Goal: Transaction & Acquisition: Book appointment/travel/reservation

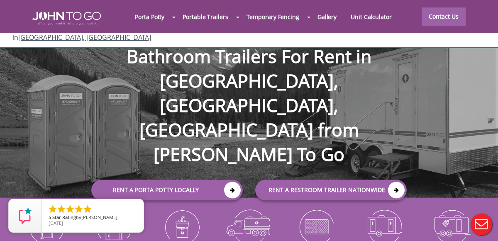
scroll to position [4, 0]
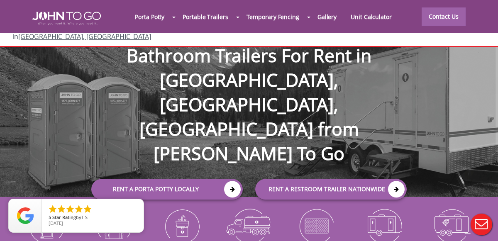
click at [366, 17] on div at bounding box center [249, 120] width 498 height 241
click at [366, 17] on link "Unit Calculator" at bounding box center [370, 17] width 55 height 18
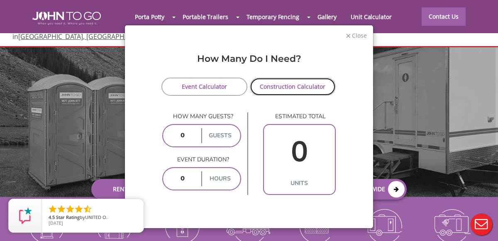
click at [287, 84] on link "Construction Calculator" at bounding box center [293, 87] width 86 height 18
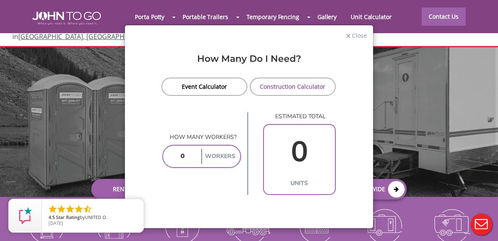
click at [189, 159] on input "number" at bounding box center [182, 156] width 34 height 15
type input "8"
type input "1"
type input "8"
click at [356, 34] on span "Close" at bounding box center [359, 35] width 16 height 8
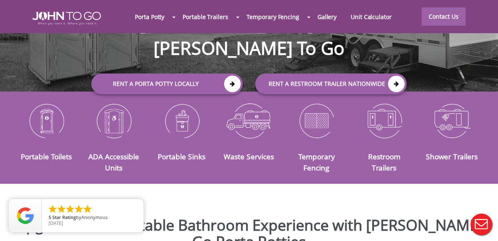
scroll to position [122, 0]
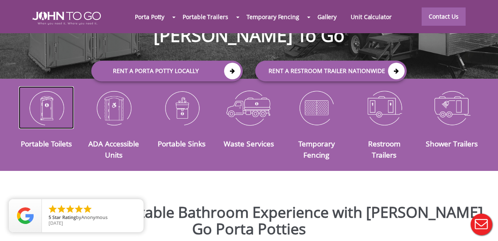
click at [51, 101] on img at bounding box center [46, 107] width 55 height 43
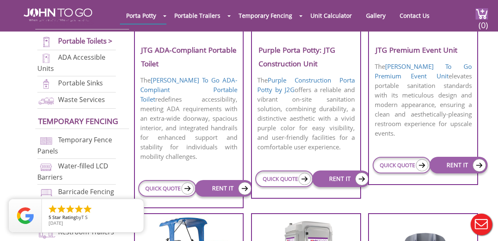
scroll to position [420, 0]
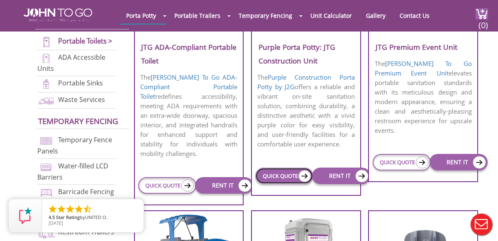
click at [305, 177] on img at bounding box center [304, 176] width 12 height 12
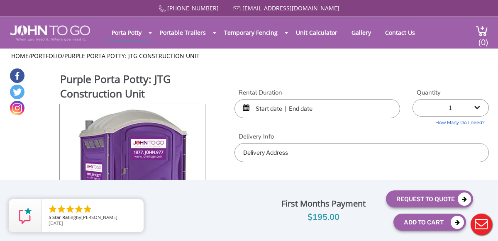
click at [329, 111] on input "text" at bounding box center [316, 108] width 165 height 19
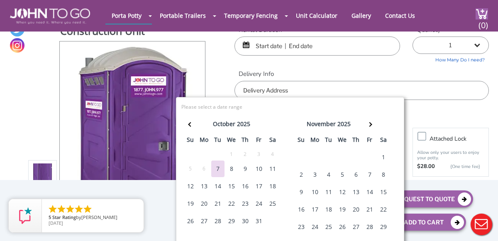
scroll to position [34, 0]
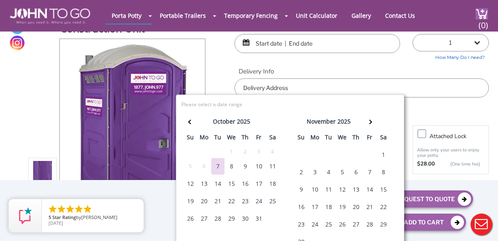
click at [233, 162] on div "8" at bounding box center [231, 166] width 13 height 17
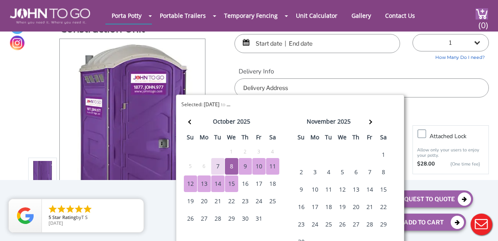
click at [231, 185] on div "15" at bounding box center [231, 183] width 13 height 17
type input "[DATE] to [DATE]"
click at [416, 85] on input "text" at bounding box center [361, 87] width 254 height 19
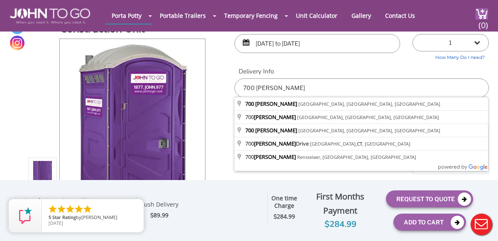
type input "[STREET_ADDRESS][PERSON_NAME]"
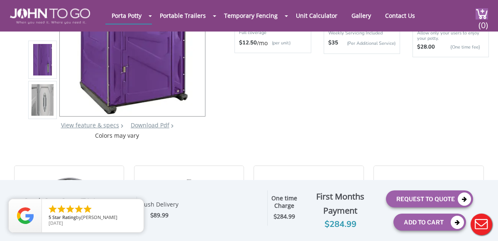
scroll to position [151, 0]
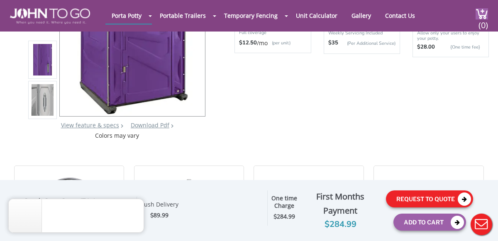
click at [466, 198] on icon at bounding box center [463, 198] width 13 height 13
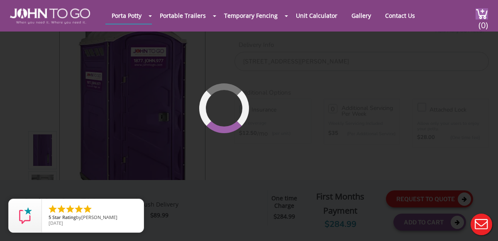
scroll to position [56, 0]
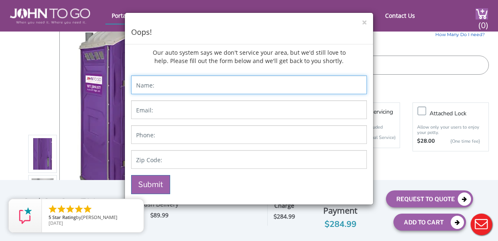
click at [244, 88] on input "Contact form" at bounding box center [249, 84] width 236 height 19
type input "[PERSON_NAME]"
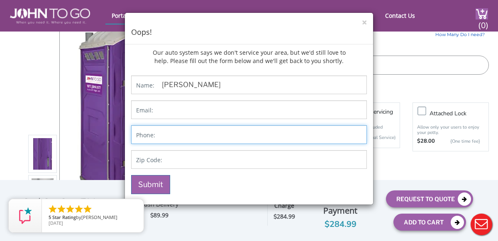
type input "9793086266"
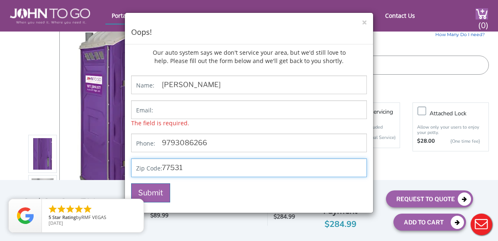
click at [204, 168] on input "77531" at bounding box center [249, 167] width 236 height 19
type input "7"
type input "11707"
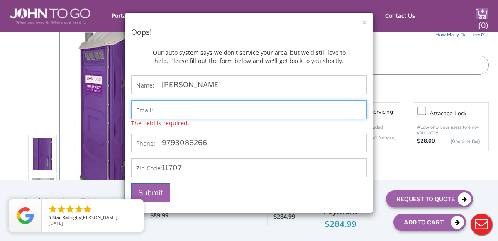
click at [216, 108] on input "Contact form" at bounding box center [249, 109] width 236 height 19
type input "[EMAIL_ADDRESS][DOMAIN_NAME]"
click at [131, 183] on button "Submit" at bounding box center [150, 192] width 39 height 19
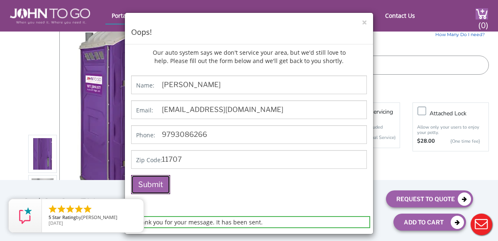
click at [152, 183] on button "Submit" at bounding box center [150, 184] width 39 height 19
